Goal: Task Accomplishment & Management: Check status

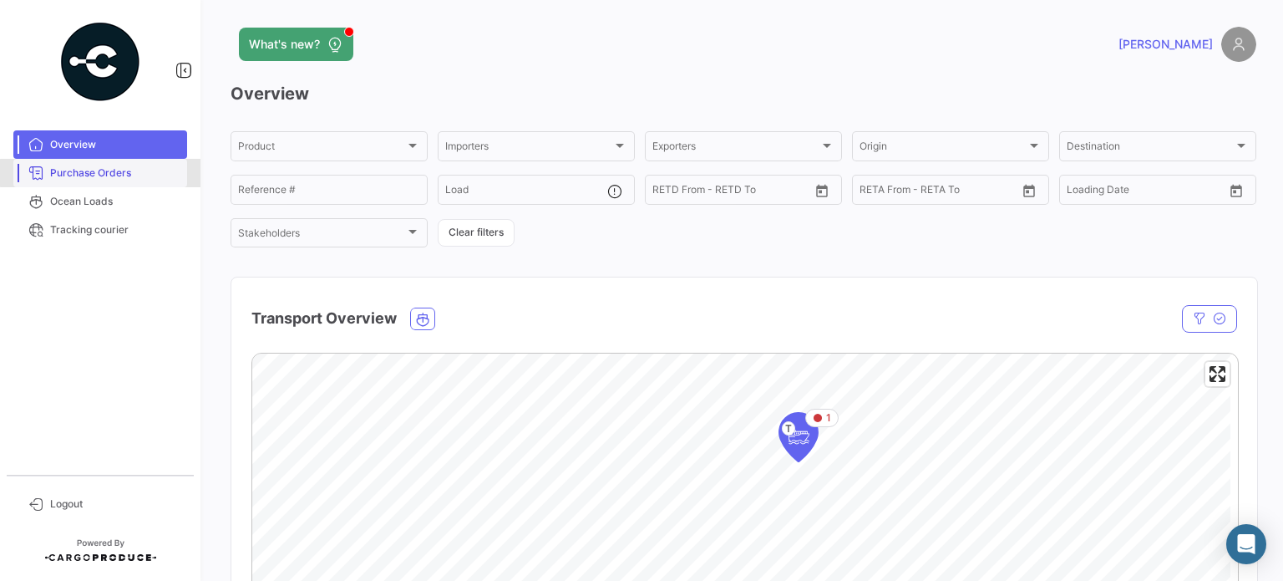
click at [104, 173] on span "Purchase Orders" at bounding box center [115, 172] width 130 height 15
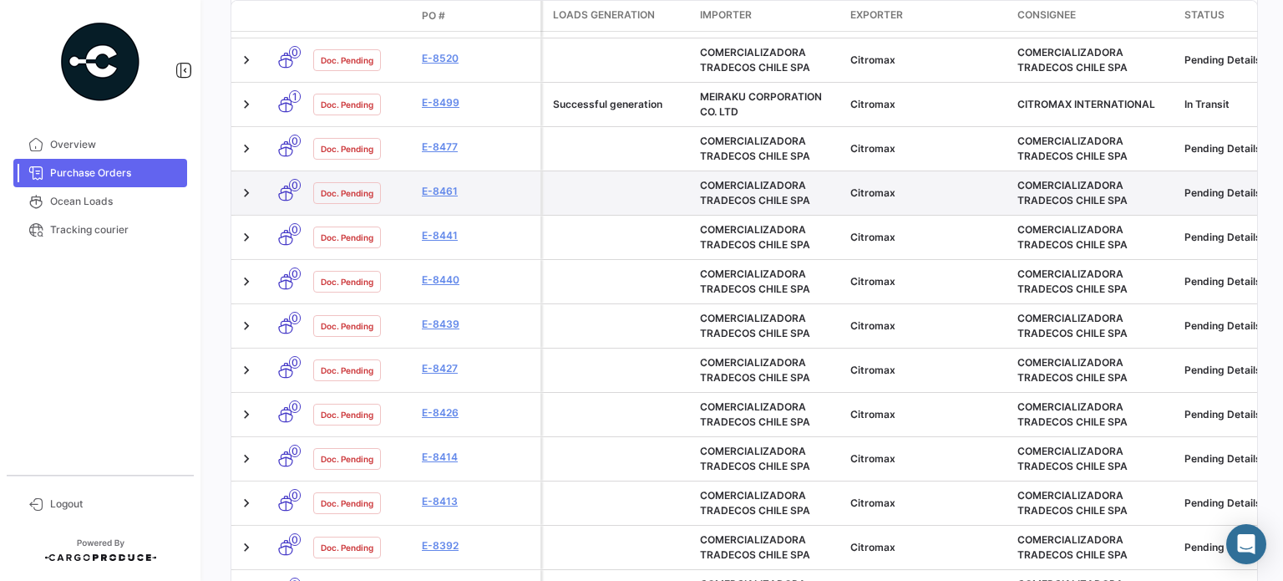
scroll to position [340, 0]
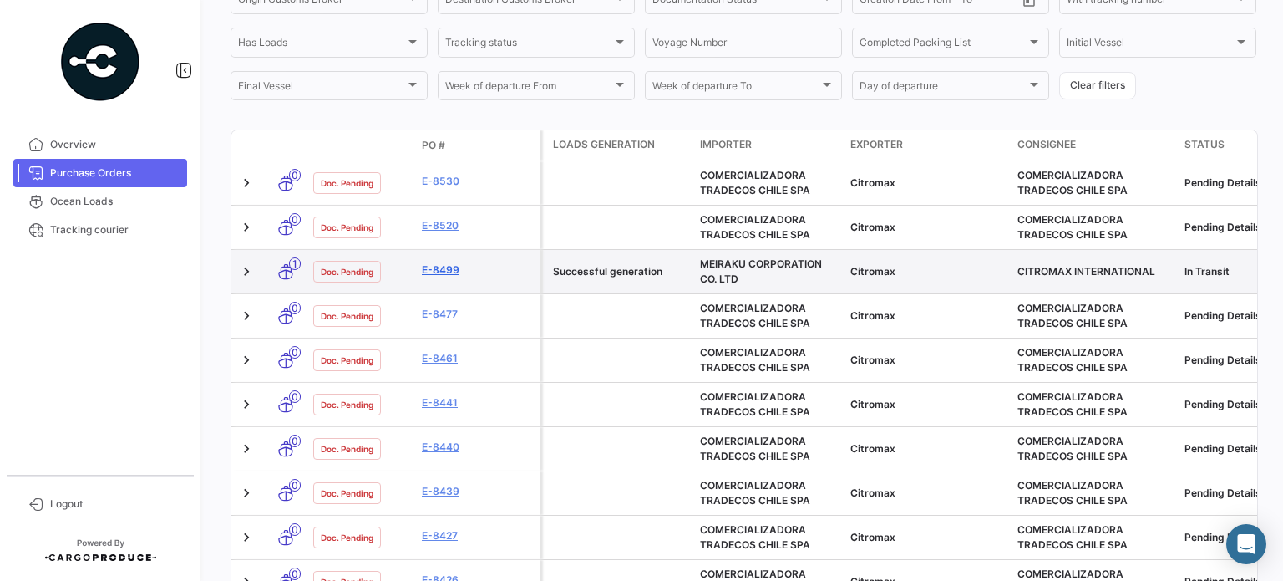
click at [444, 271] on link "E-8499" at bounding box center [478, 269] width 112 height 15
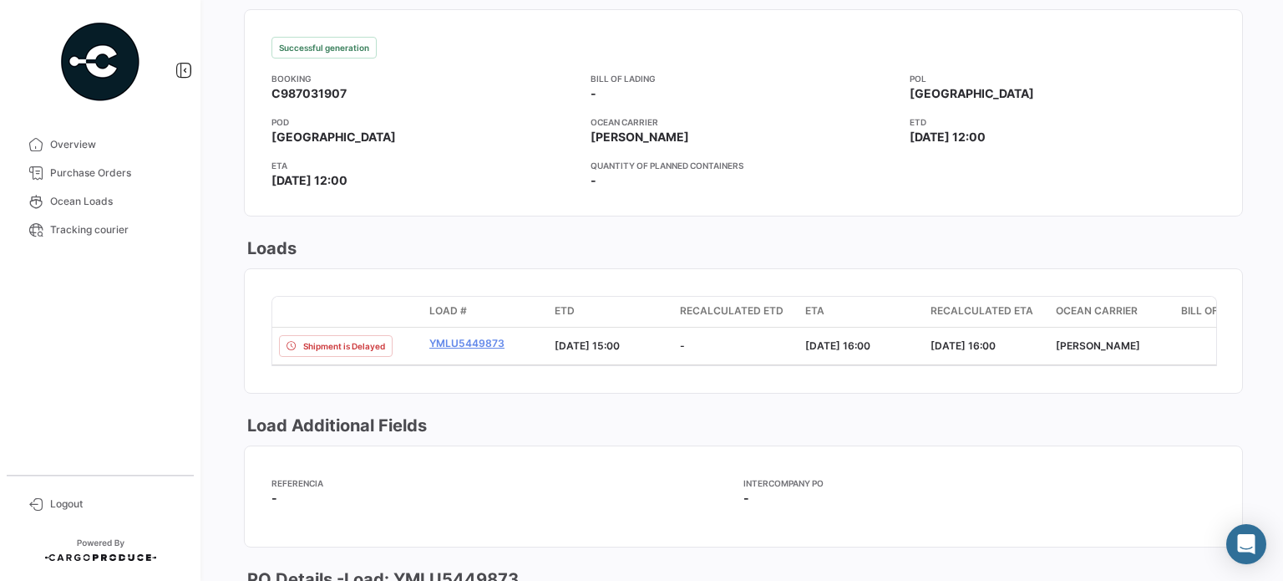
scroll to position [1217, 0]
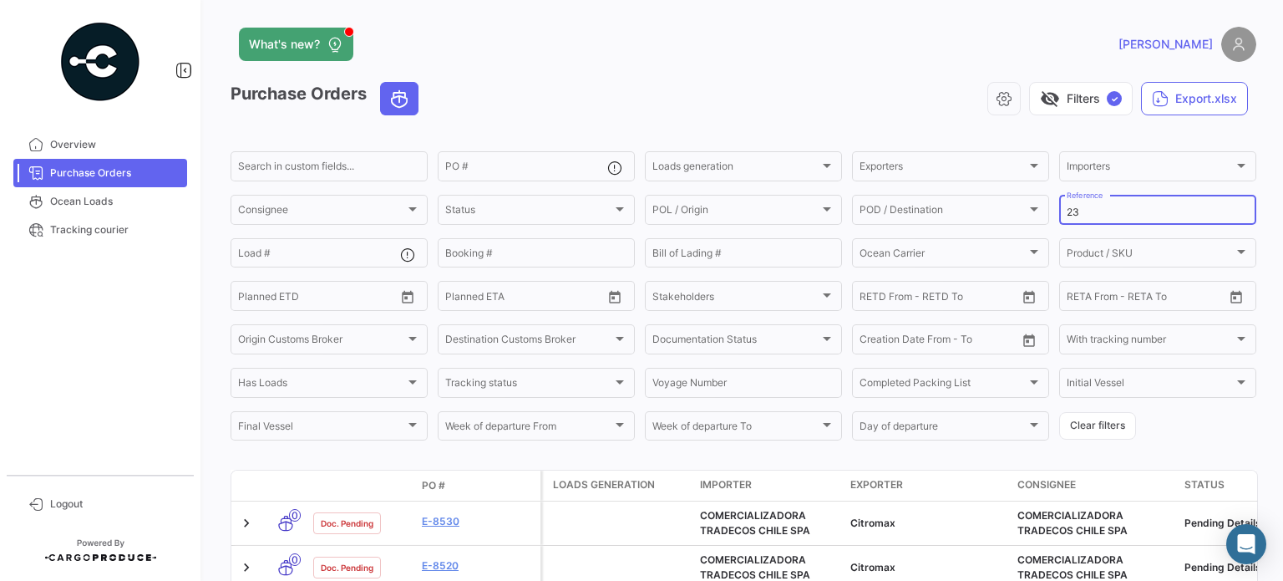
click at [1080, 212] on input "23" at bounding box center [1158, 212] width 182 height 12
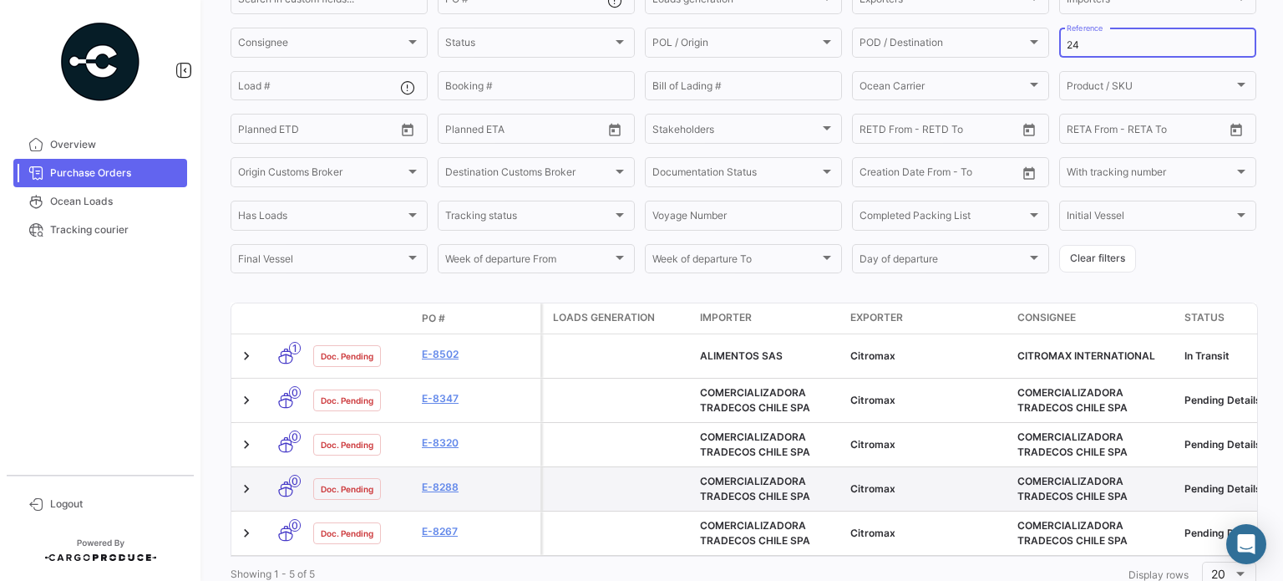
scroll to position [224, 0]
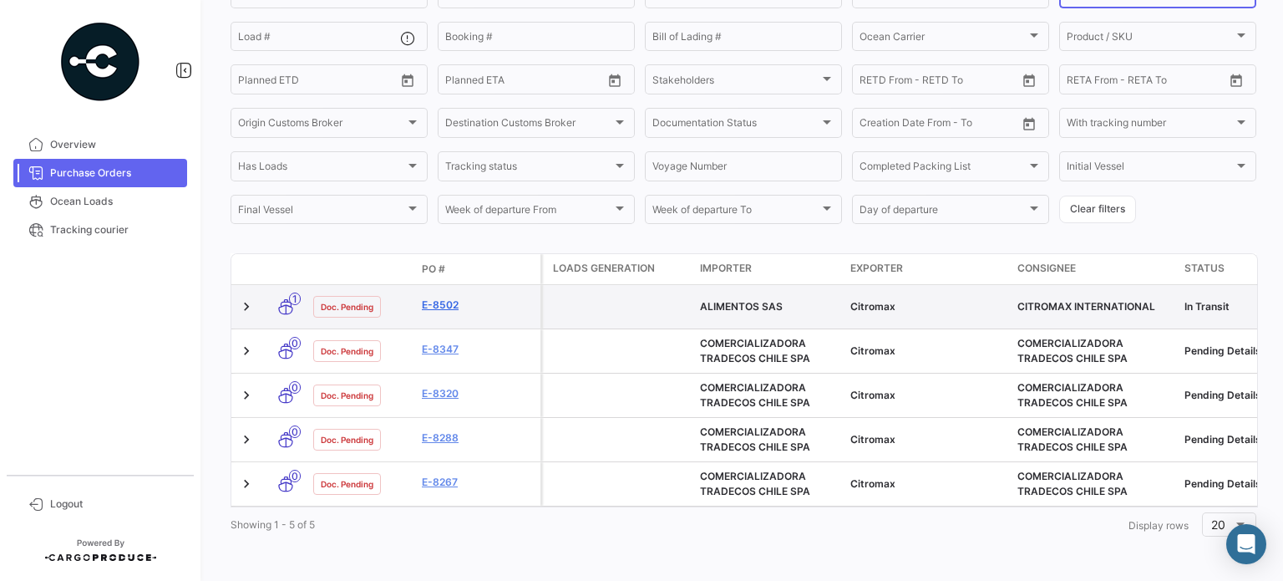
type input "24"
click at [445, 300] on link "E-8502" at bounding box center [478, 304] width 112 height 15
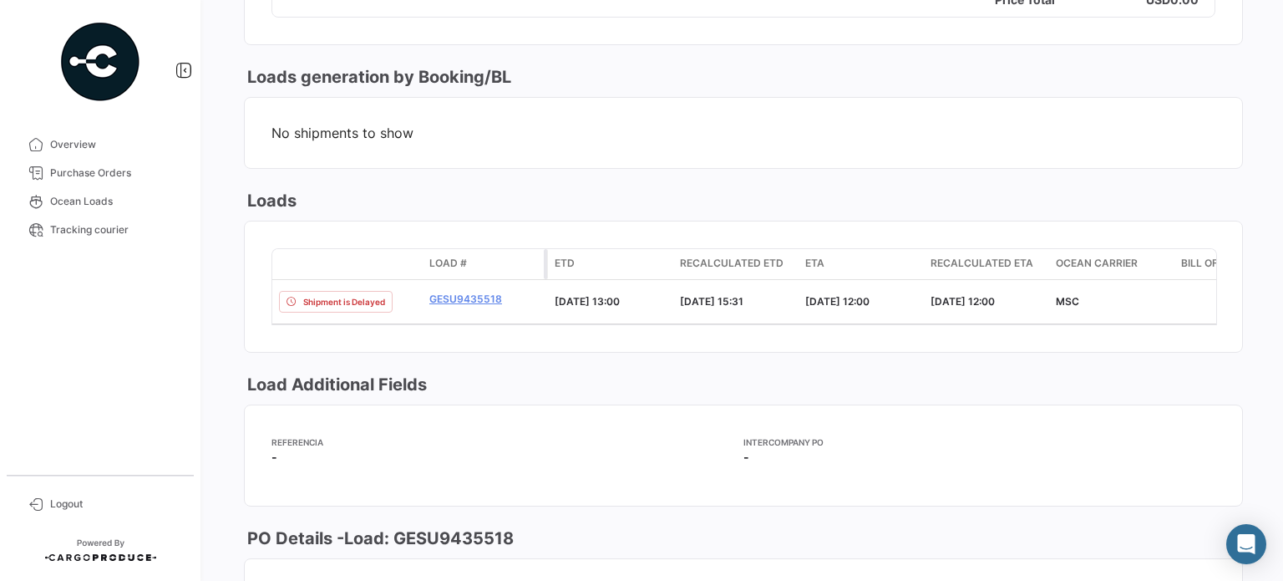
scroll to position [748, 0]
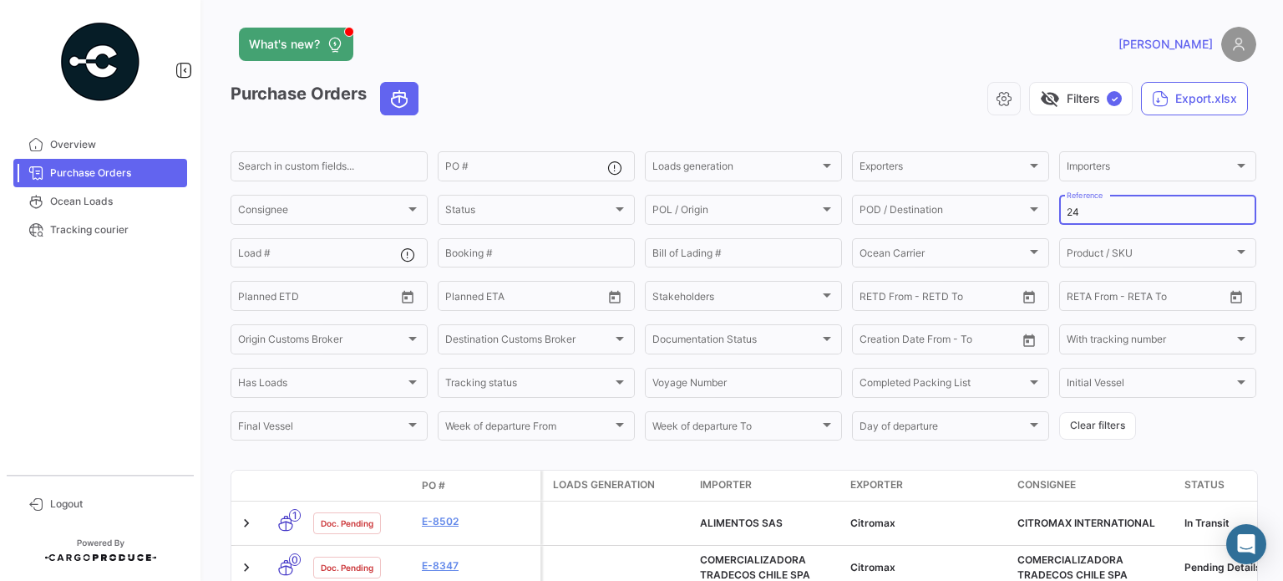
click at [1102, 215] on input "24" at bounding box center [1158, 212] width 182 height 12
type input "2"
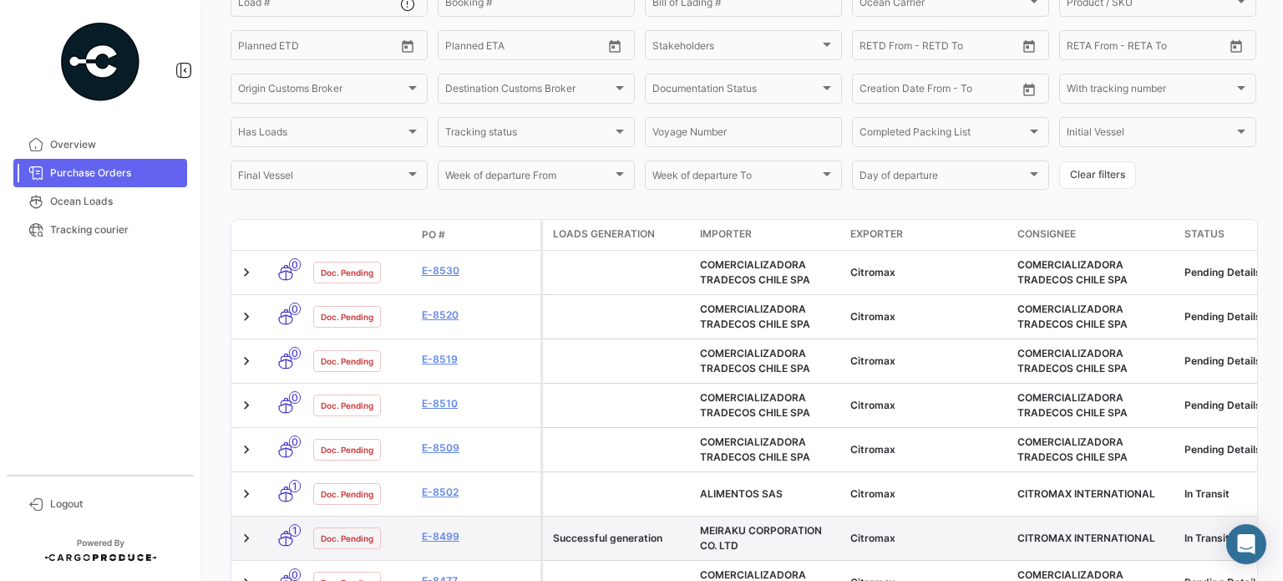
scroll to position [418, 0]
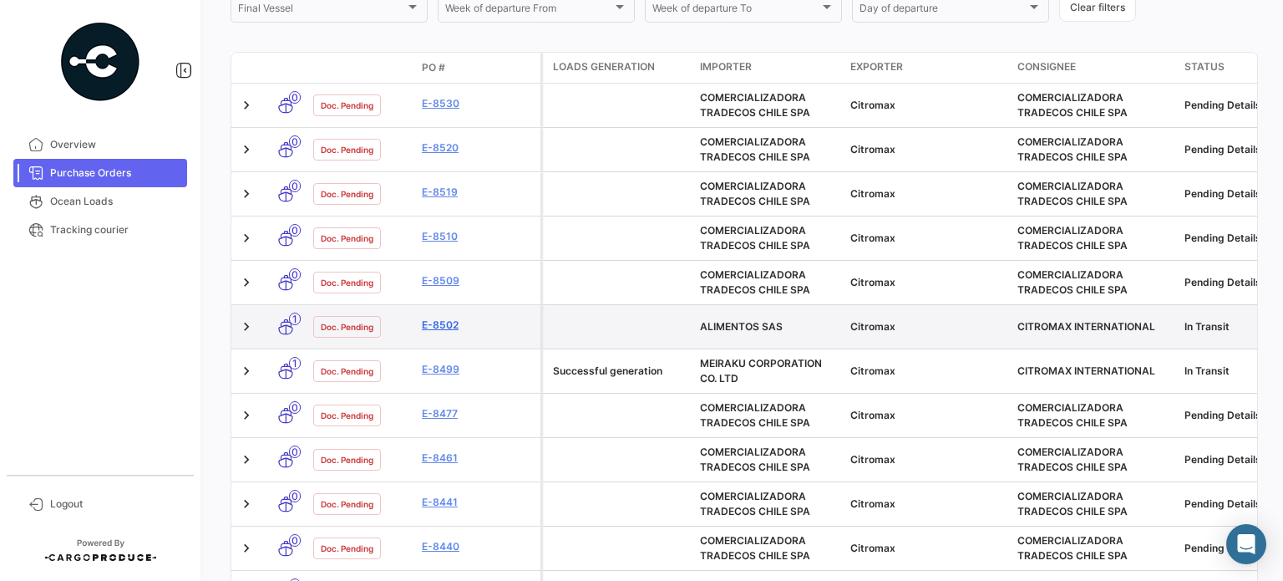
click at [438, 324] on link "E-8502" at bounding box center [478, 324] width 112 height 15
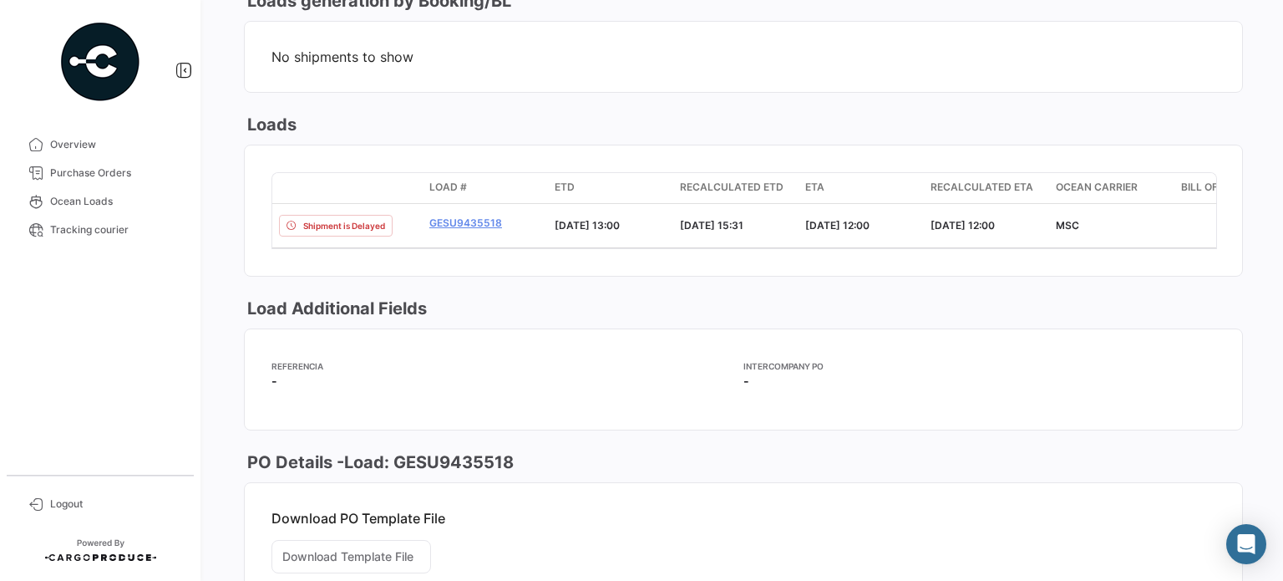
scroll to position [899, 0]
